Goal: Information Seeking & Learning: Understand process/instructions

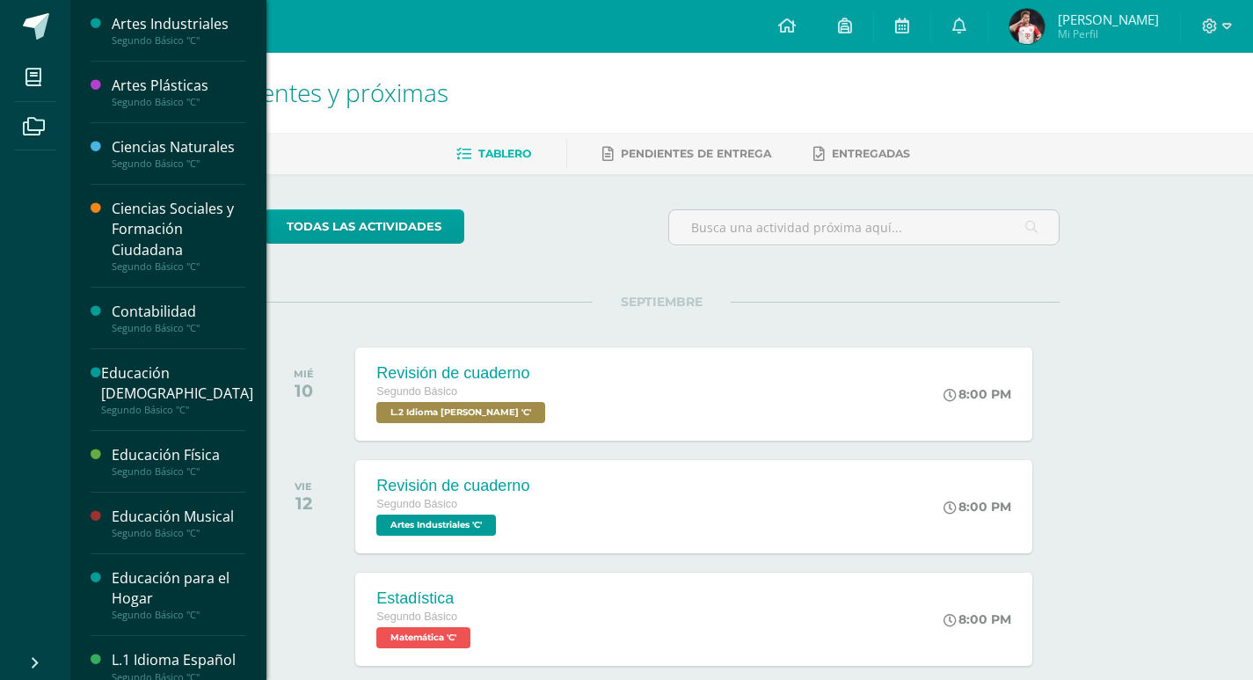
click at [133, 298] on div "Contabilidad Segundo Básico "C"" at bounding box center [168, 319] width 155 height 62
click at [132, 310] on div "Contabilidad" at bounding box center [179, 312] width 134 height 20
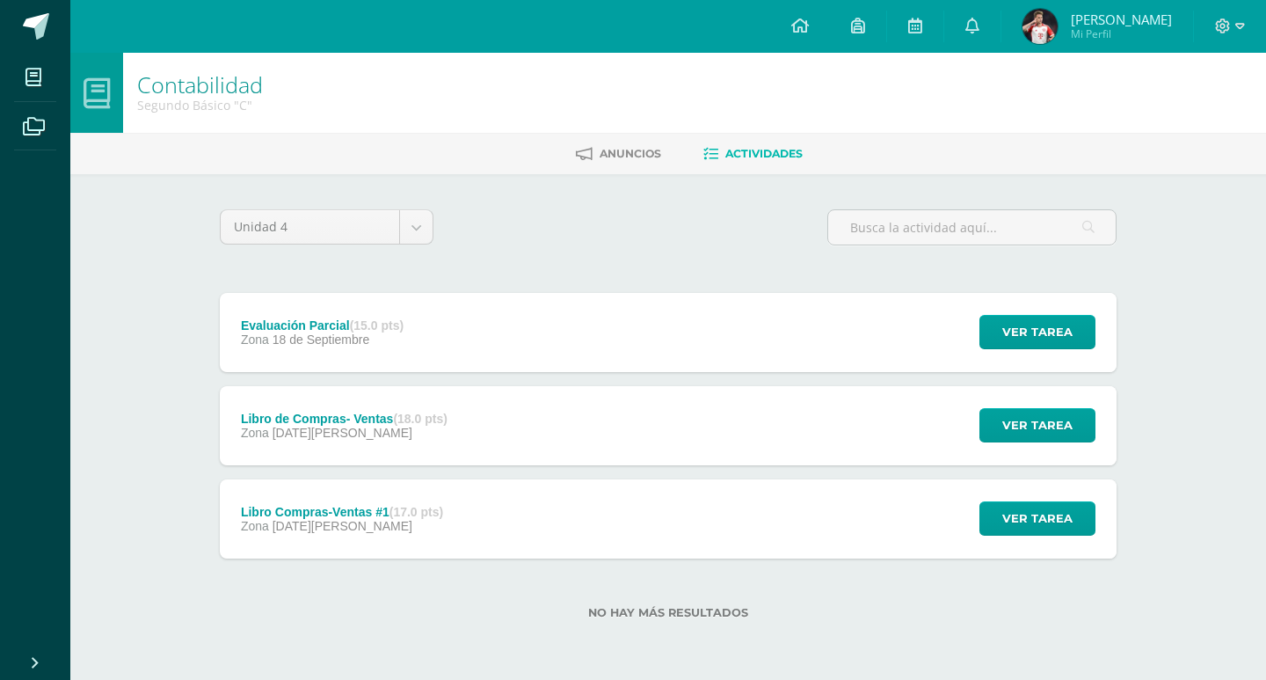
click at [236, 333] on div "Evaluación Parcial (15.0 pts) Zona [DATE]" at bounding box center [322, 332] width 205 height 79
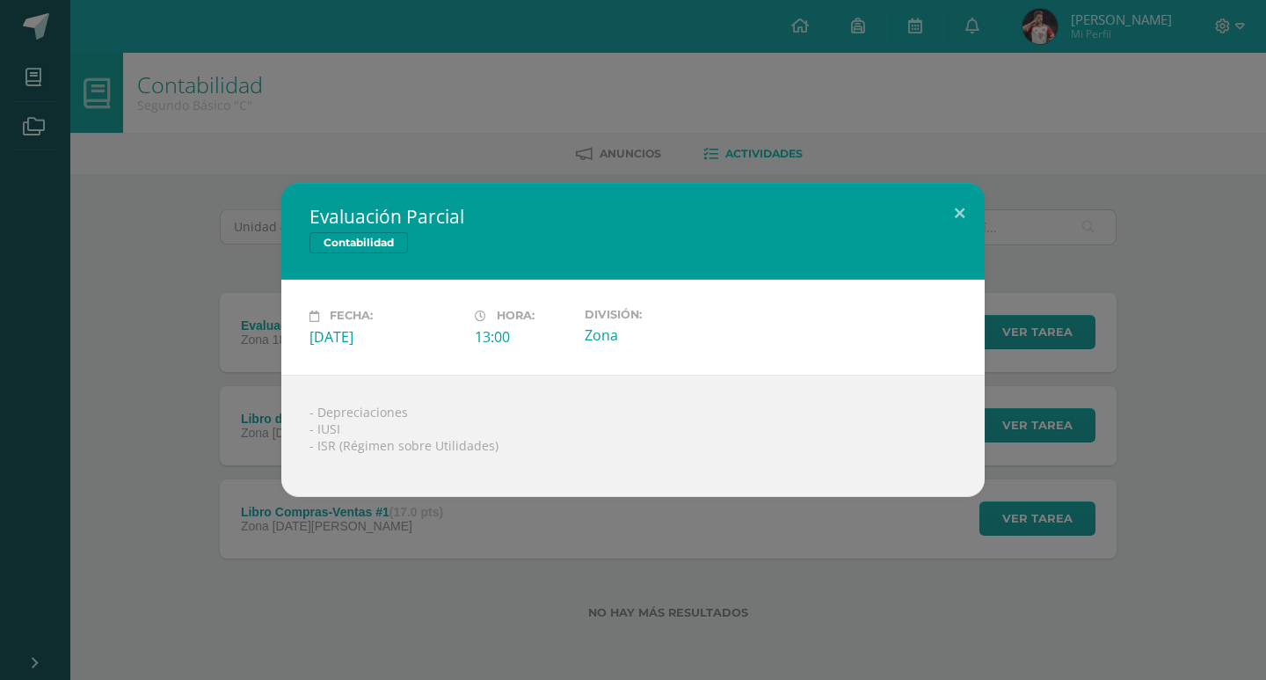
click at [250, 434] on div "Evaluación Parcial Contabilidad Fecha: [DATE] Hora: 13:00 División: Zona" at bounding box center [633, 339] width 1252 height 313
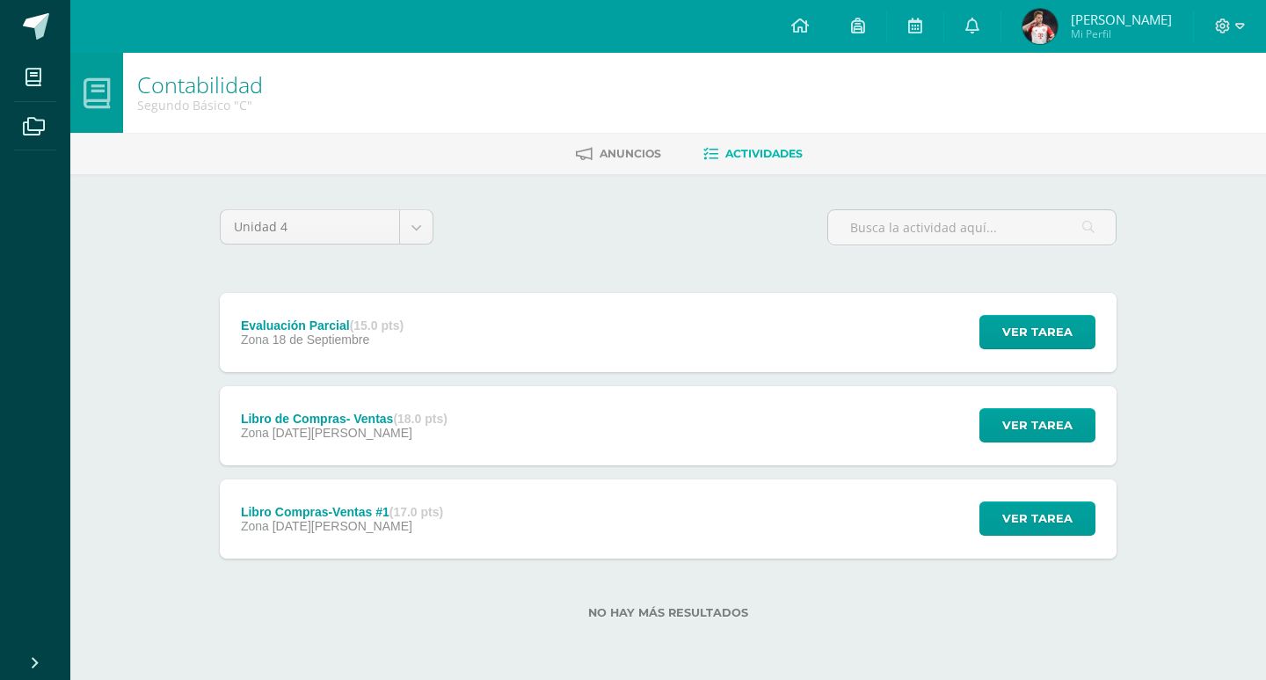
click at [251, 434] on span "Zona" at bounding box center [255, 433] width 28 height 14
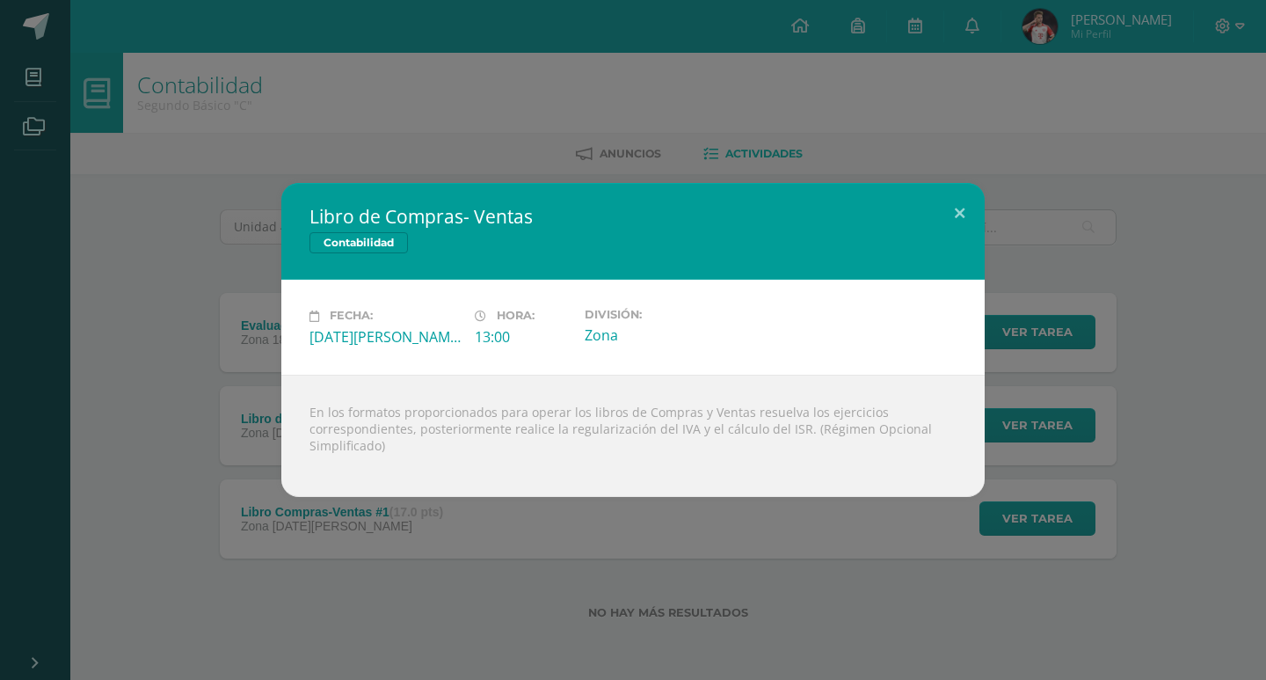
click at [301, 572] on div "Libro de Compras- Ventas Contabilidad Fecha: [DATE][PERSON_NAME] Hora: 13:00 Di…" at bounding box center [633, 340] width 1266 height 680
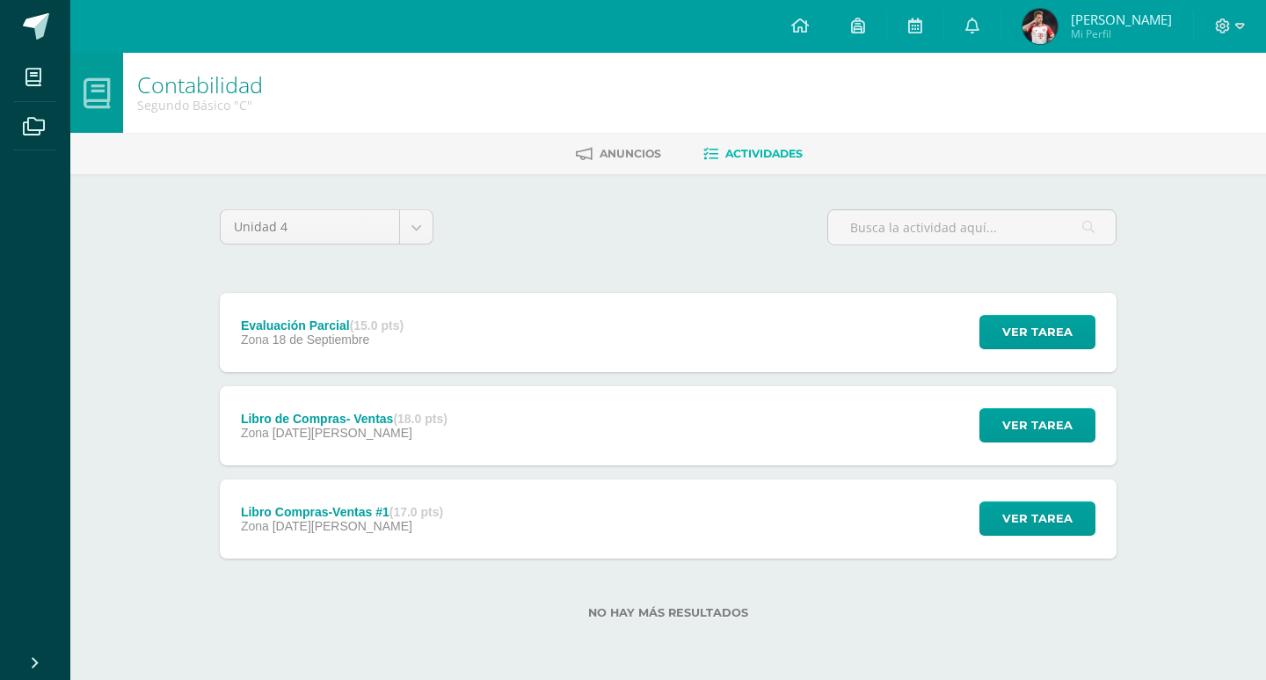
click at [312, 515] on div "Libro Compras-Ventas #1 (17.0 pts)" at bounding box center [342, 512] width 202 height 14
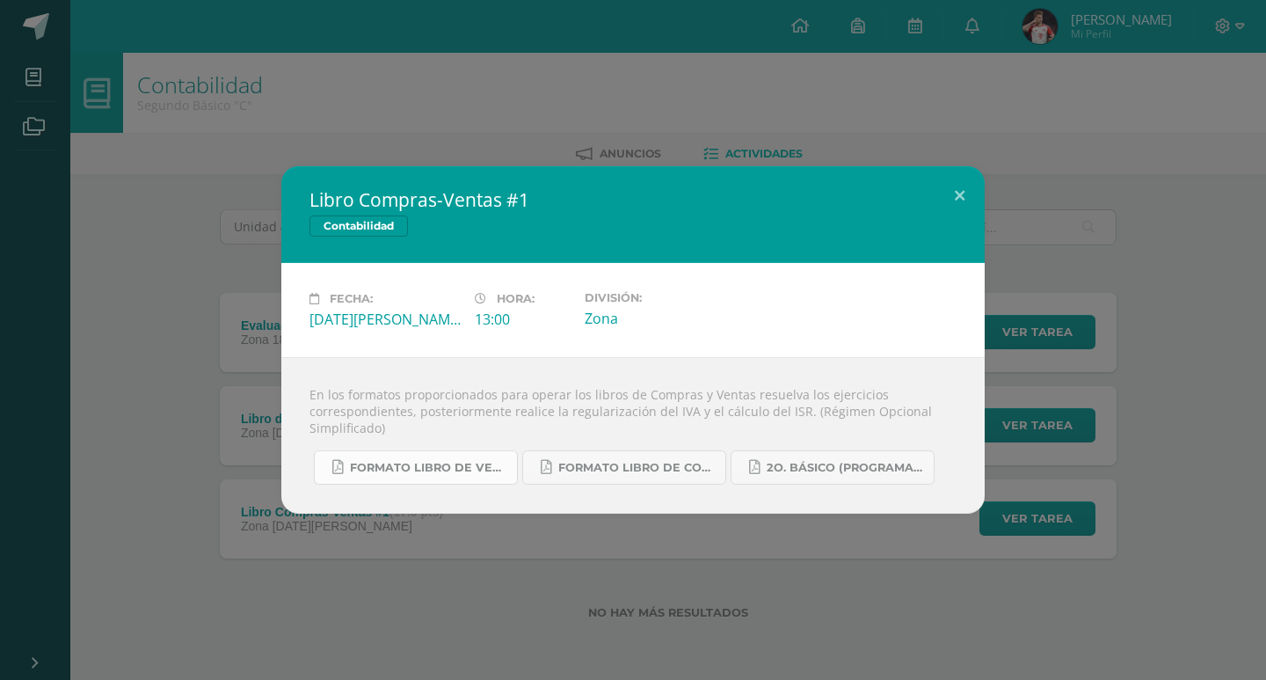
click at [425, 472] on span "Formato Libro de Ventas.pdf" at bounding box center [429, 468] width 158 height 14
click at [630, 470] on span "Formato Libro de Compras.pdf" at bounding box center [637, 468] width 158 height 14
